Goal: Navigation & Orientation: Understand site structure

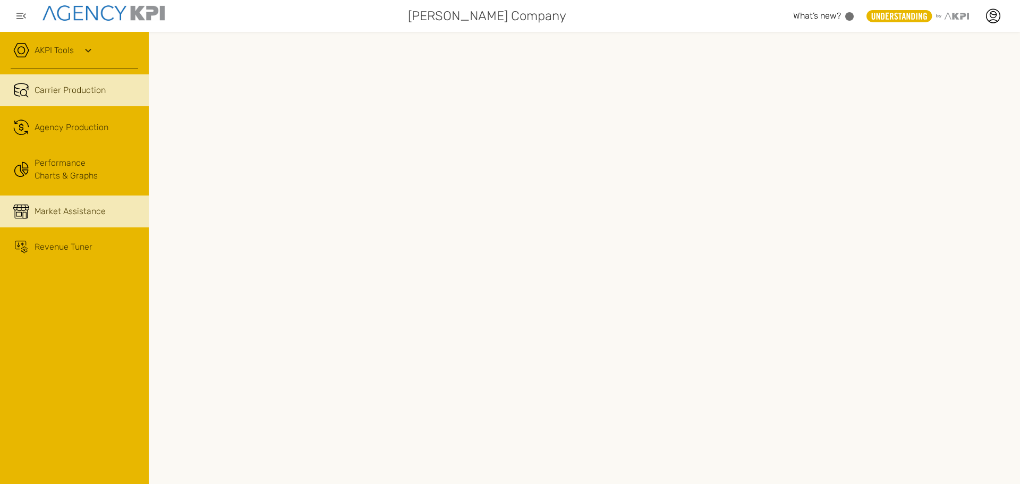
click at [69, 212] on span "Market Assistance" at bounding box center [70, 211] width 71 height 13
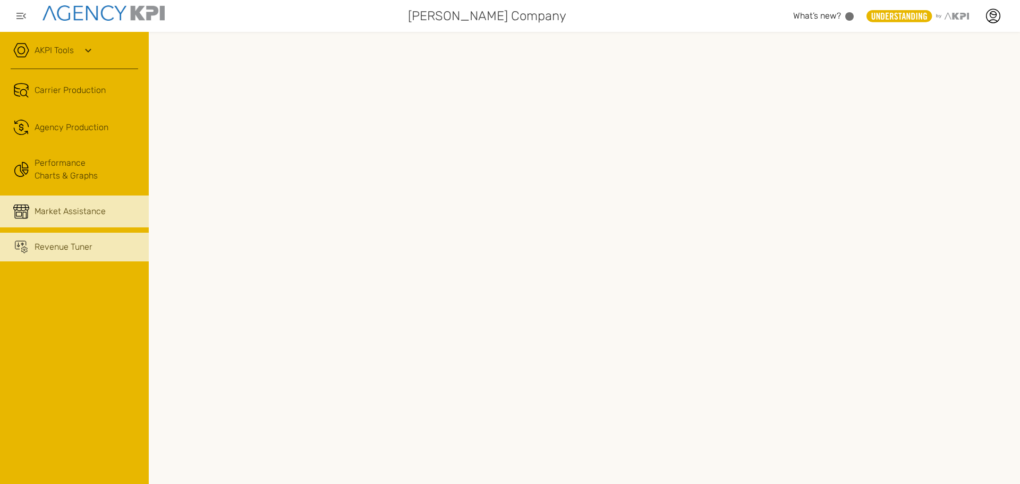
click at [72, 246] on span "Revenue Tuner" at bounding box center [64, 247] width 58 height 13
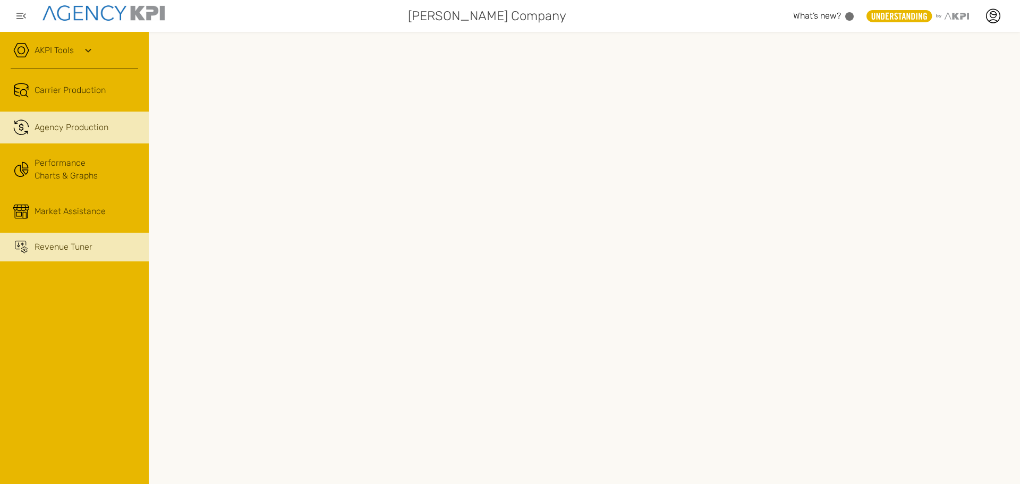
click at [62, 126] on span "Agency Production" at bounding box center [72, 127] width 74 height 13
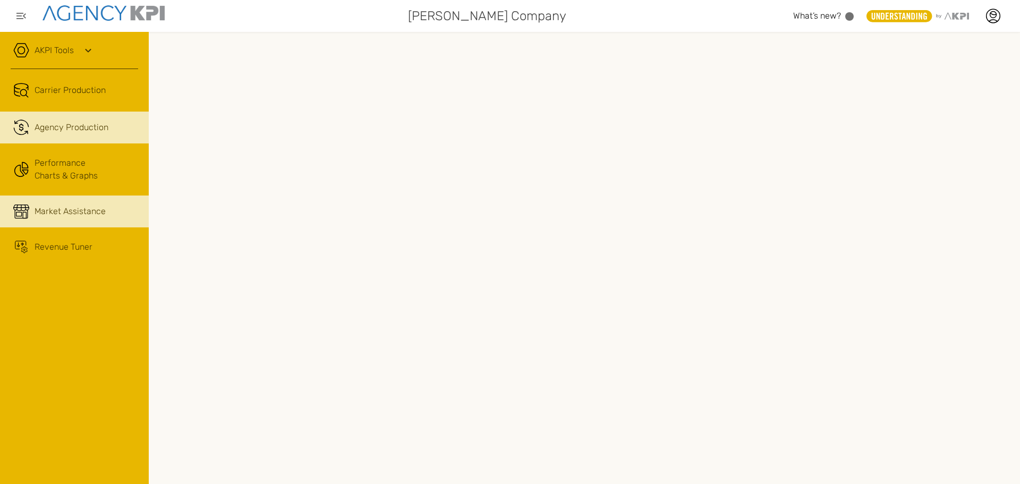
click at [89, 212] on span "Market Assistance" at bounding box center [70, 211] width 71 height 13
